Goal: Communication & Community: Answer question/provide support

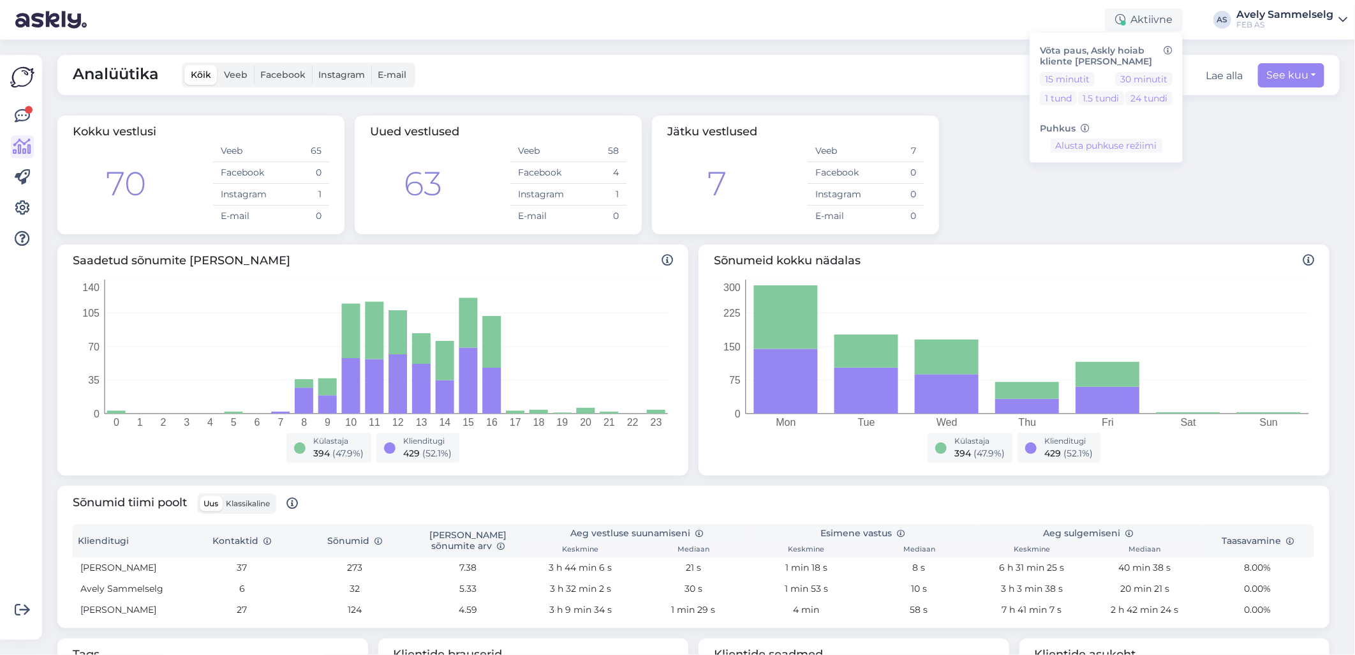
click at [8, 110] on div "Võimalused Veendu, et Askly loob sulle väärtust. Sulge Ühenda FB ja IG sõnumid …" at bounding box center [21, 347] width 42 height 584
click at [16, 114] on icon at bounding box center [22, 115] width 15 height 15
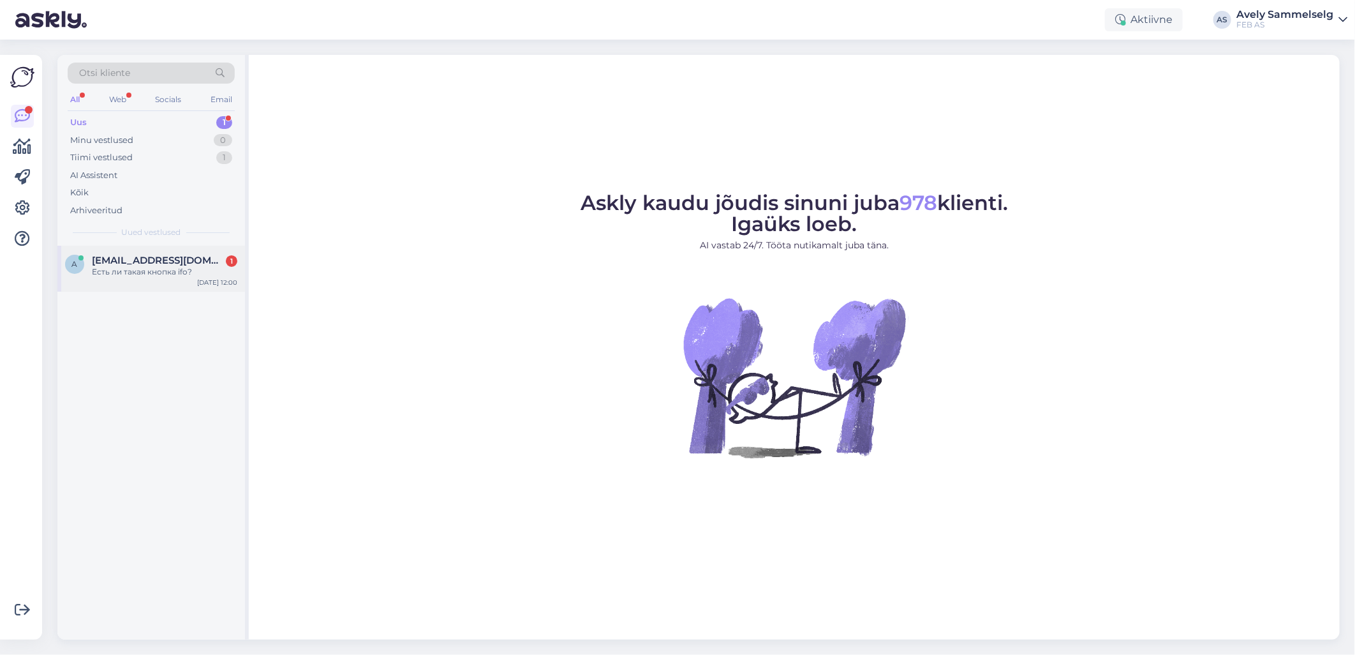
click at [147, 272] on div "Есть ли такая кнопка ifo?" at bounding box center [164, 271] width 145 height 11
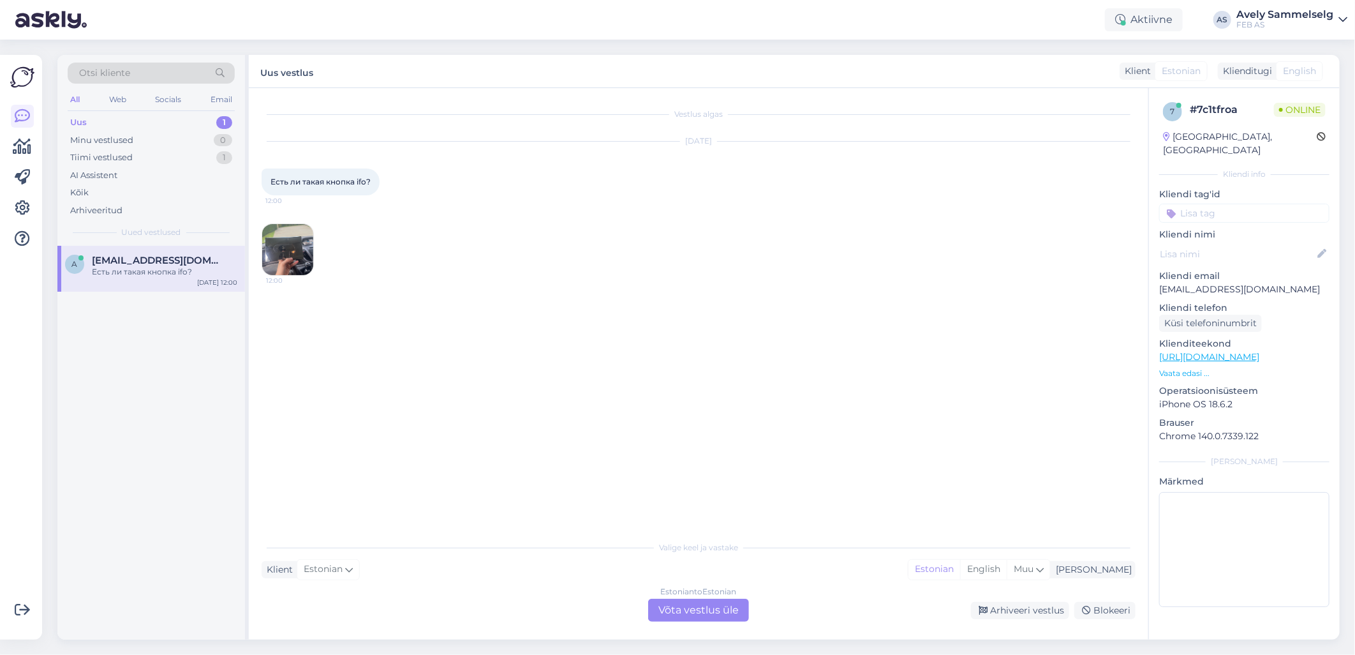
click at [290, 249] on img at bounding box center [287, 249] width 51 height 51
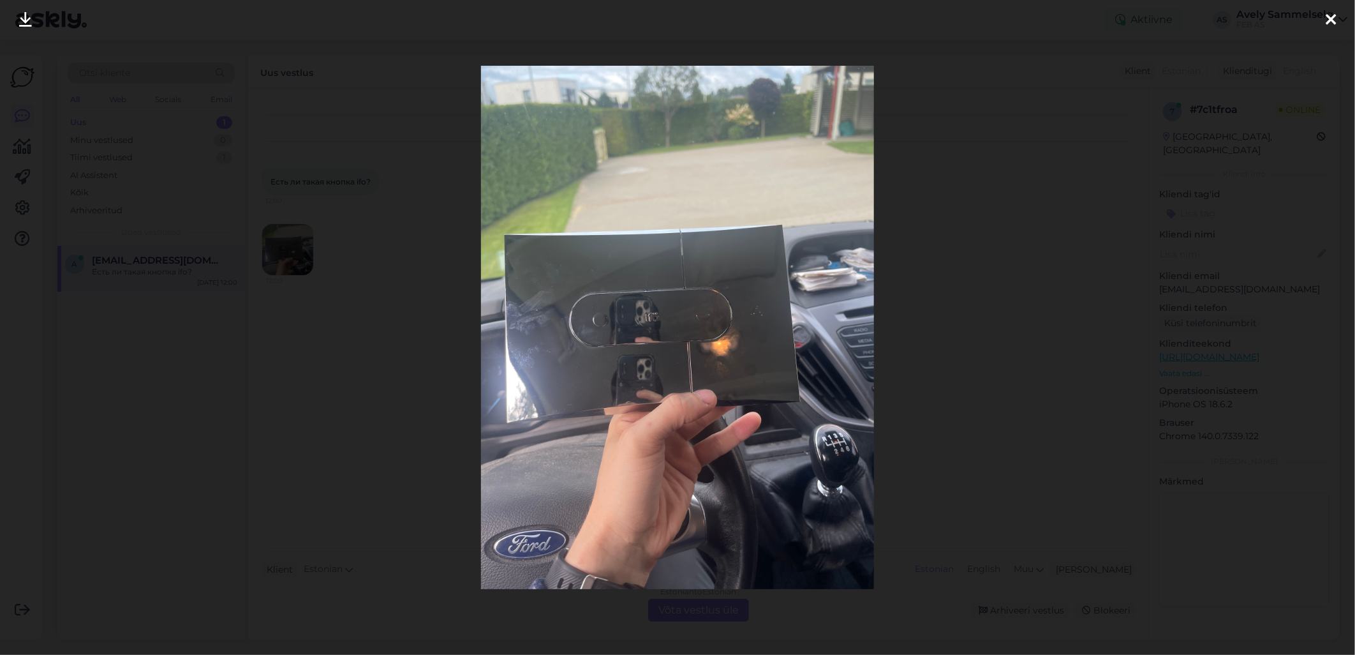
click at [408, 103] on div at bounding box center [677, 327] width 1355 height 655
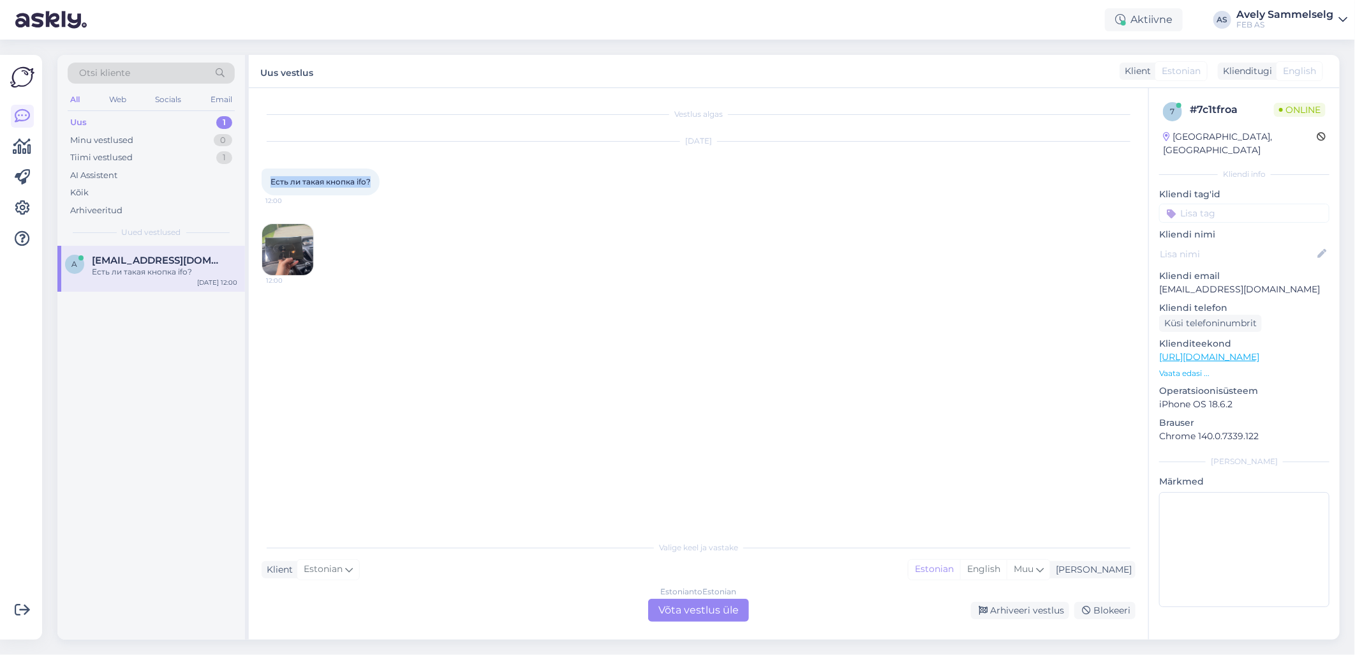
drag, startPoint x: 371, startPoint y: 187, endPoint x: 266, endPoint y: 183, distance: 104.7
click at [266, 183] on div "Есть ли такая кнопка ifo? 12:00" at bounding box center [321, 181] width 118 height 27
copy span "Есть ли такая кнопка ifo?"
click at [140, 154] on div "Tiimi vestlused 1" at bounding box center [151, 158] width 167 height 18
click at [126, 267] on div "Tere! Saatsime Teie info edasi samuti Grohe garantii kontaktile. Ootame samuti …" at bounding box center [164, 277] width 145 height 23
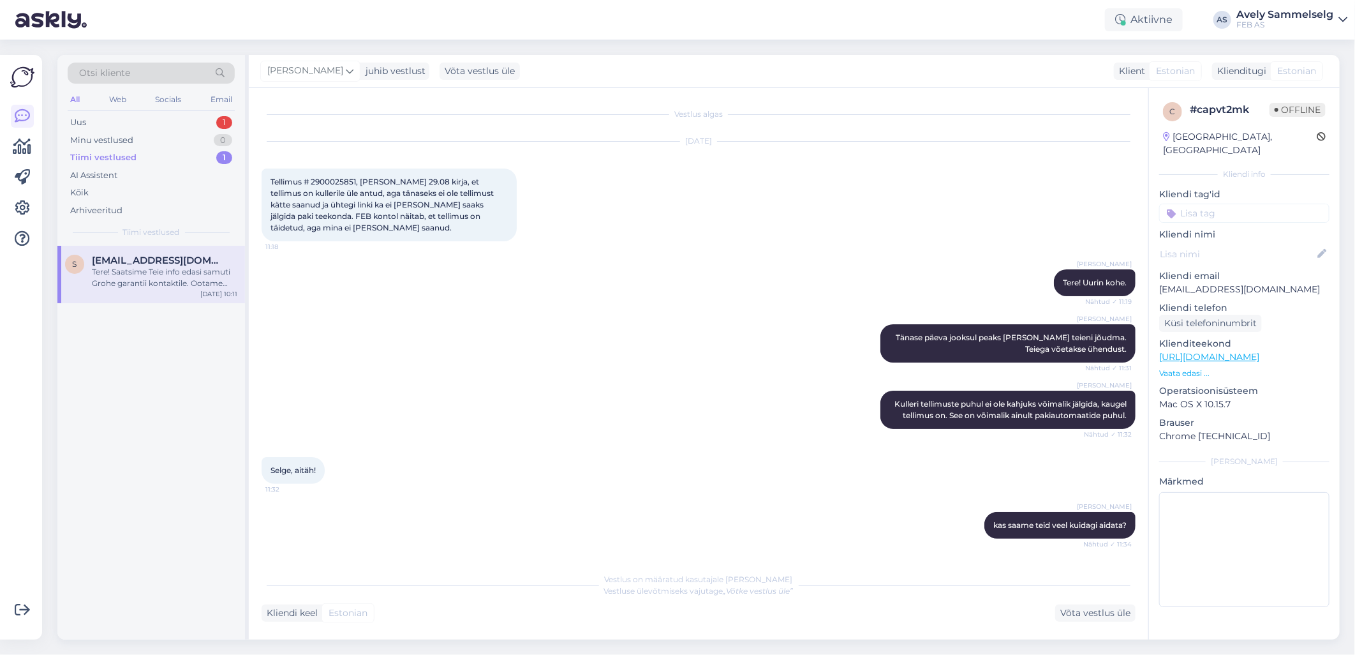
scroll to position [625, 0]
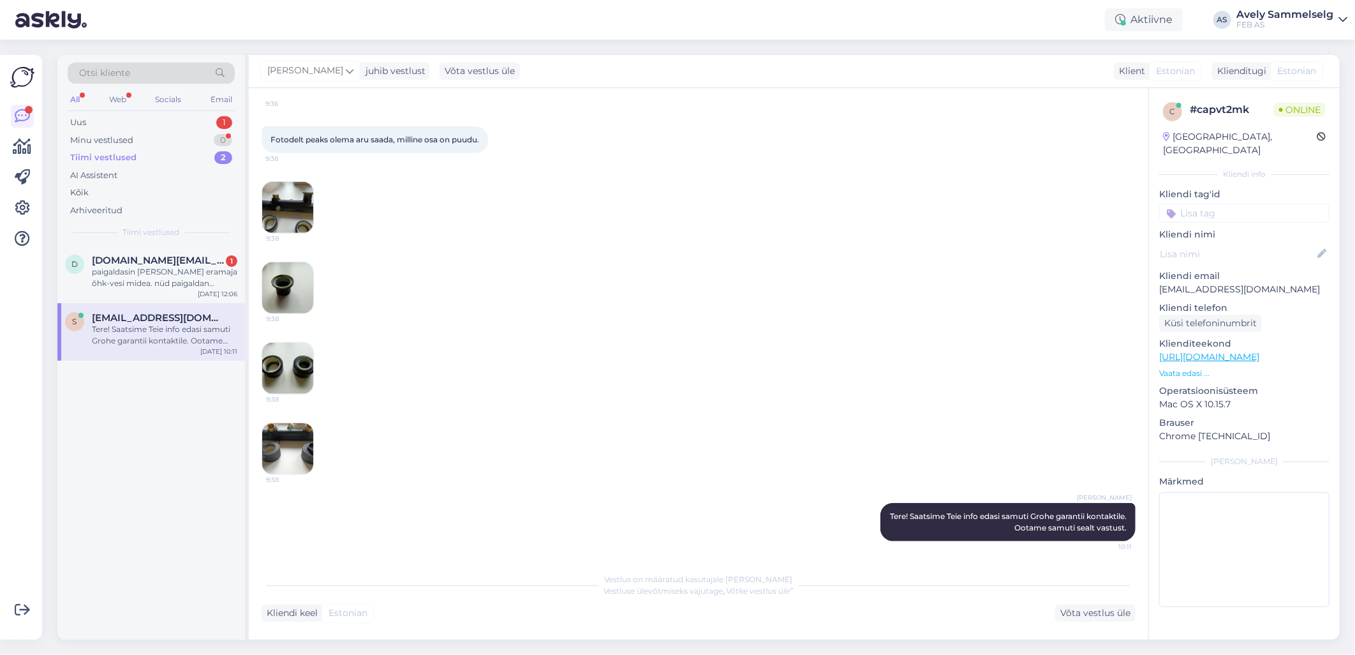
click at [168, 158] on div "Tiimi vestlused 2" at bounding box center [151, 158] width 167 height 18
click at [154, 270] on div "paigaldasin [PERSON_NAME] eramaja õhk-vesi midea. nüd paigaldan põrandakütet. t…" at bounding box center [164, 277] width 145 height 23
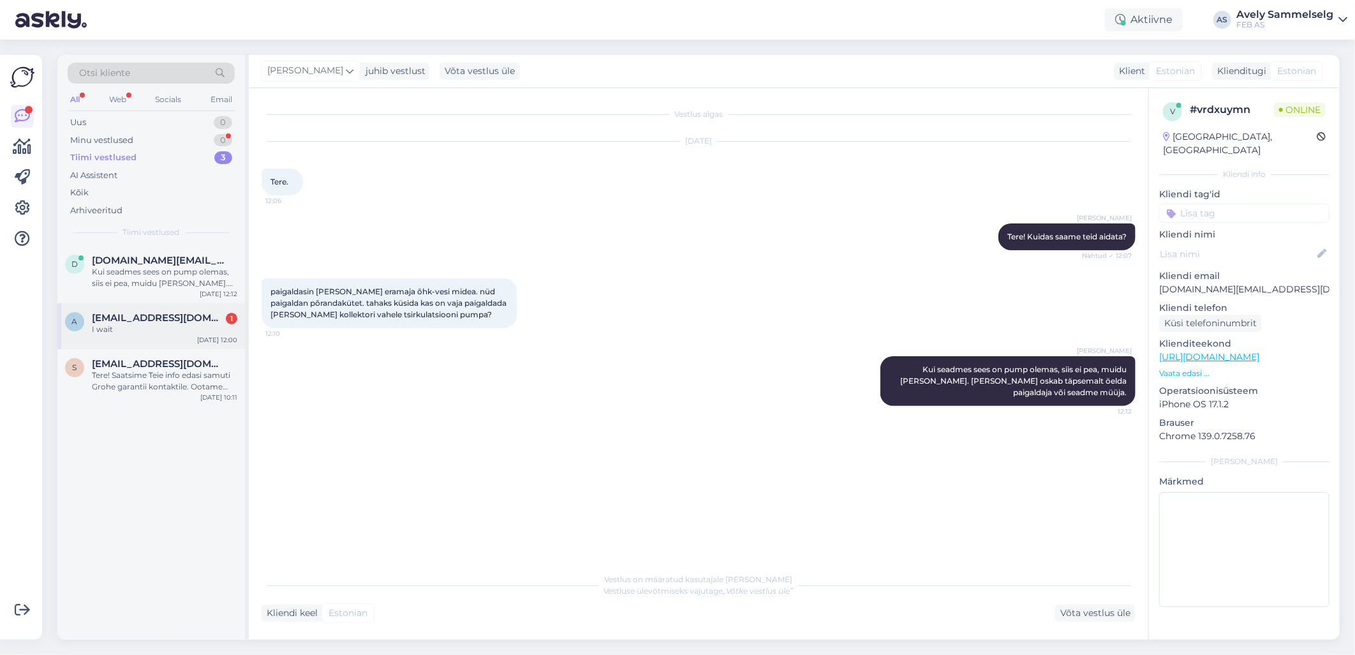
click at [174, 321] on span "[EMAIL_ADDRESS][DOMAIN_NAME]" at bounding box center [158, 317] width 133 height 11
